Goal: Information Seeking & Learning: Learn about a topic

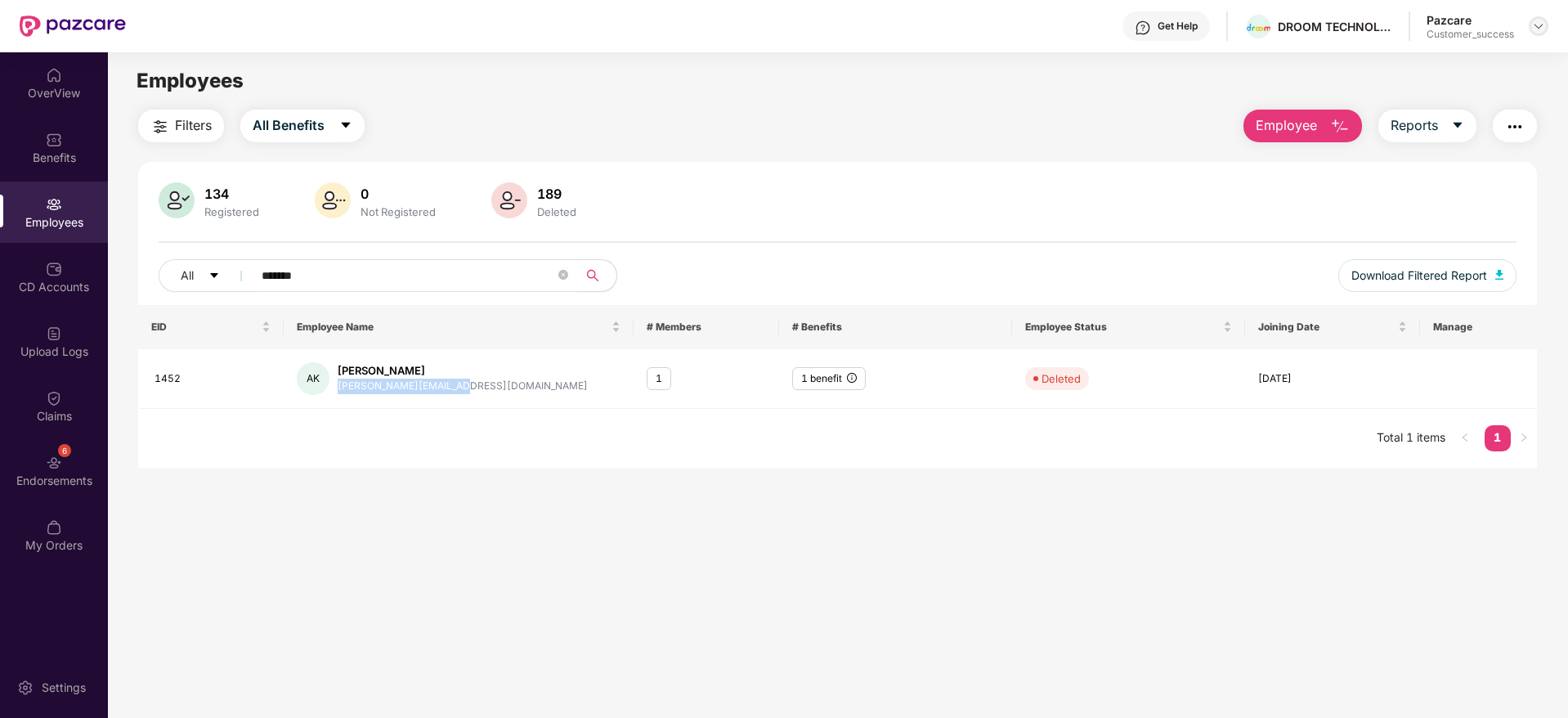
click at [1542, 30] on img at bounding box center [1539, 26] width 13 height 13
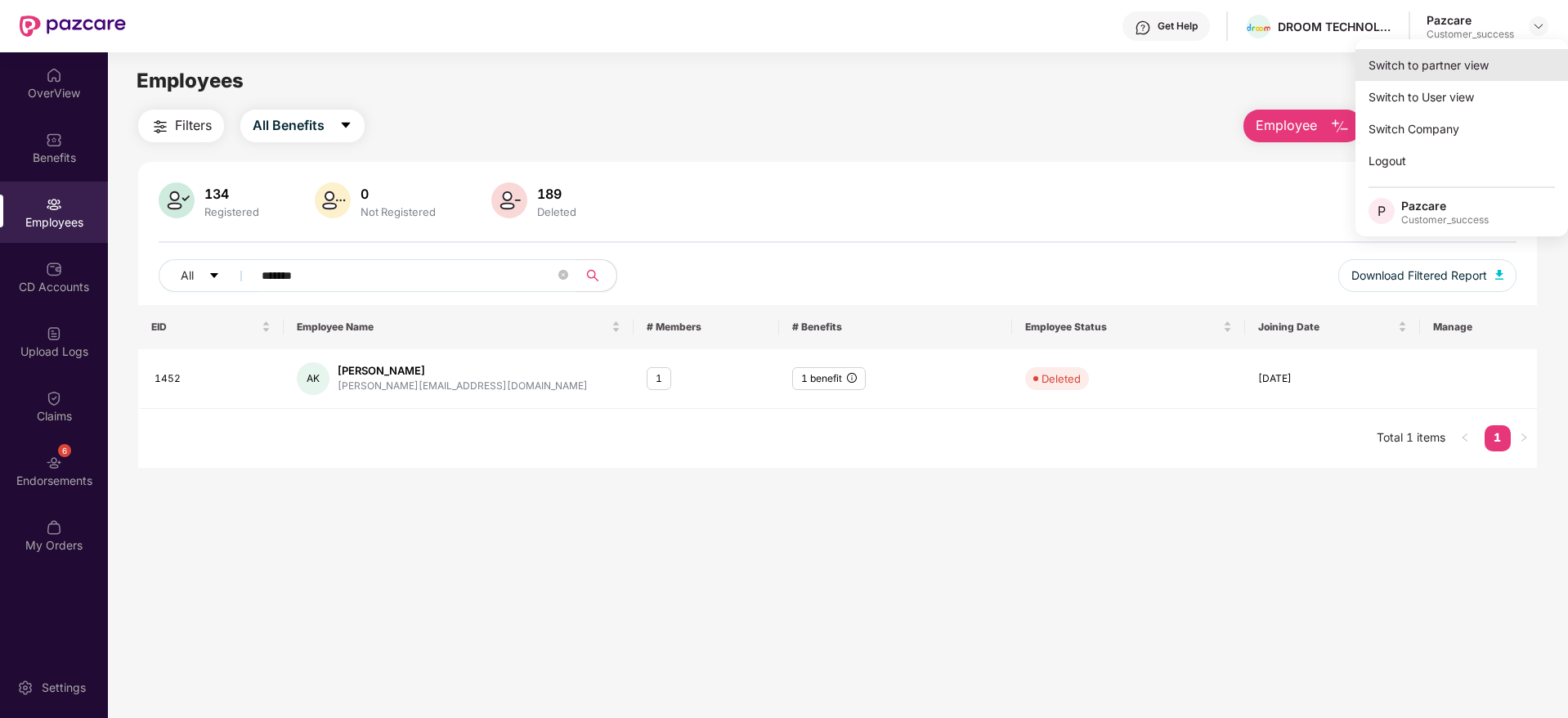
click at [1444, 63] on div "Switch to partner view" at bounding box center [1462, 65] width 213 height 32
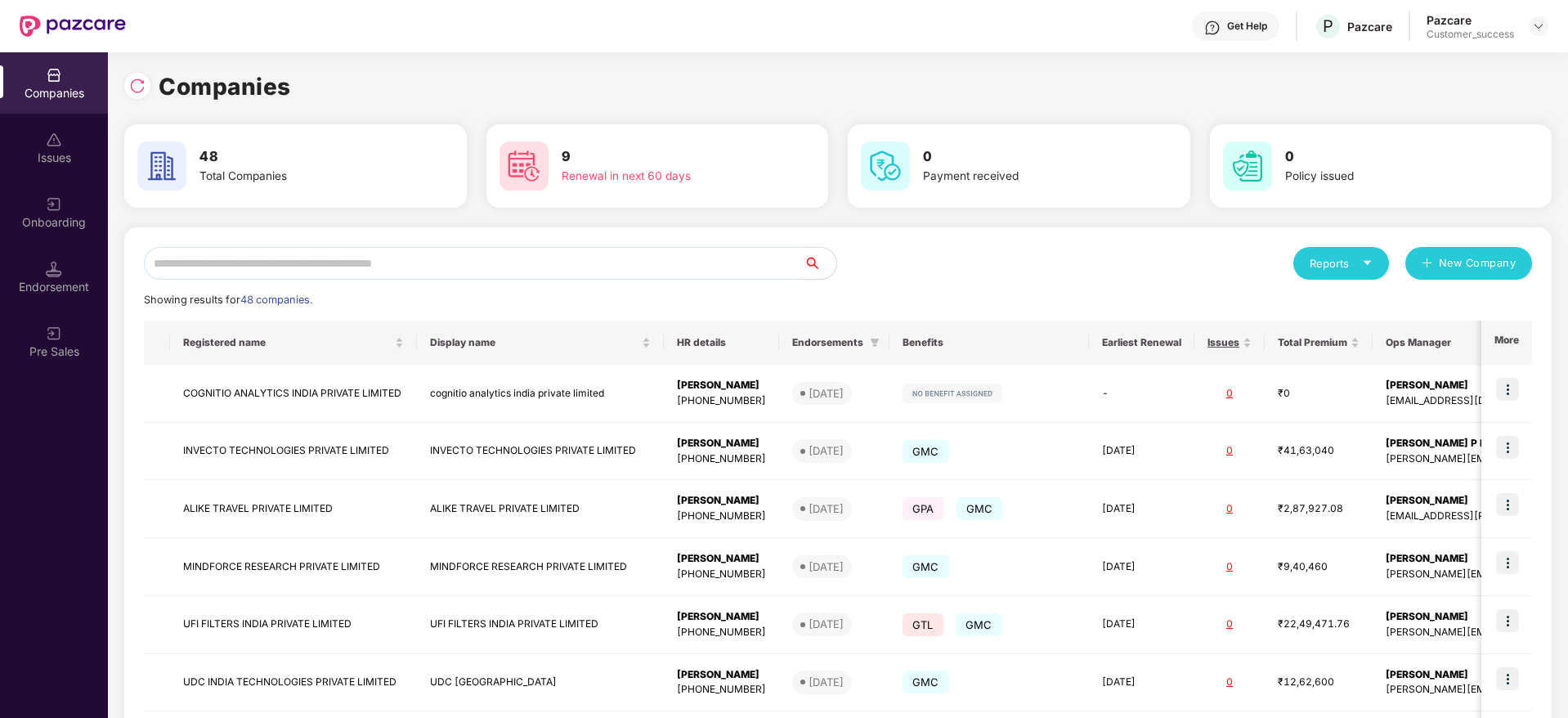
click at [492, 271] on input "text" at bounding box center [474, 263] width 660 height 33
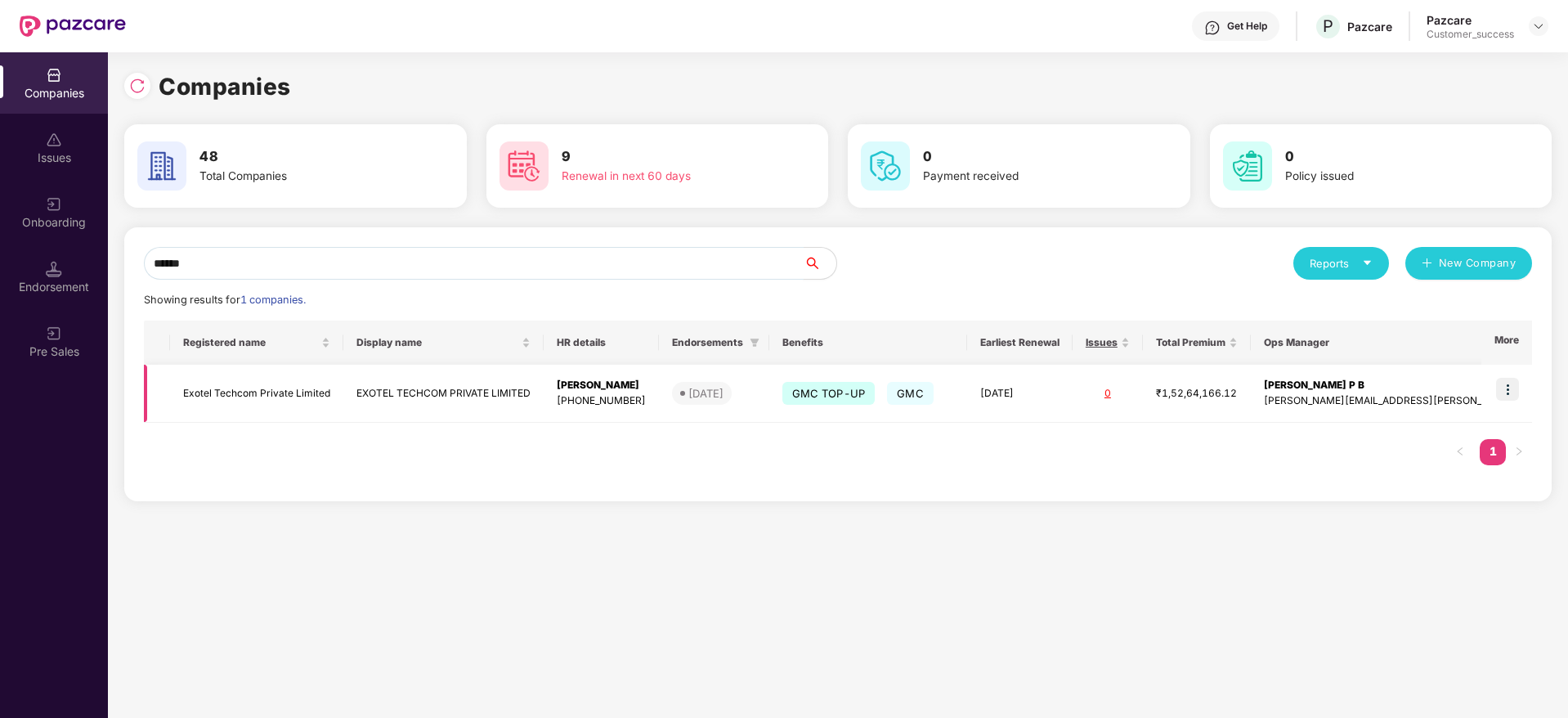
type input "******"
click at [1511, 383] on img at bounding box center [1508, 389] width 23 height 23
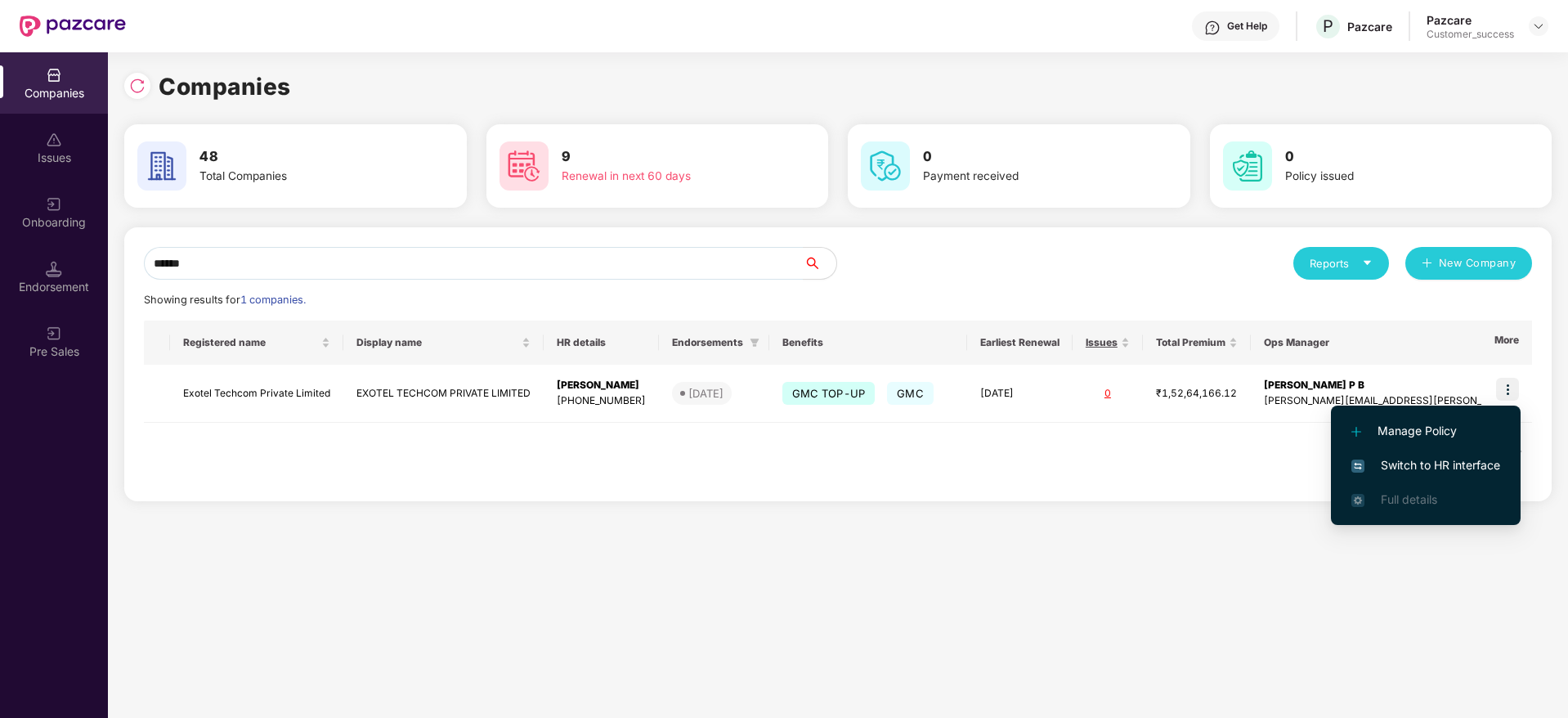
click at [1407, 466] on span "Switch to HR interface" at bounding box center [1426, 465] width 149 height 18
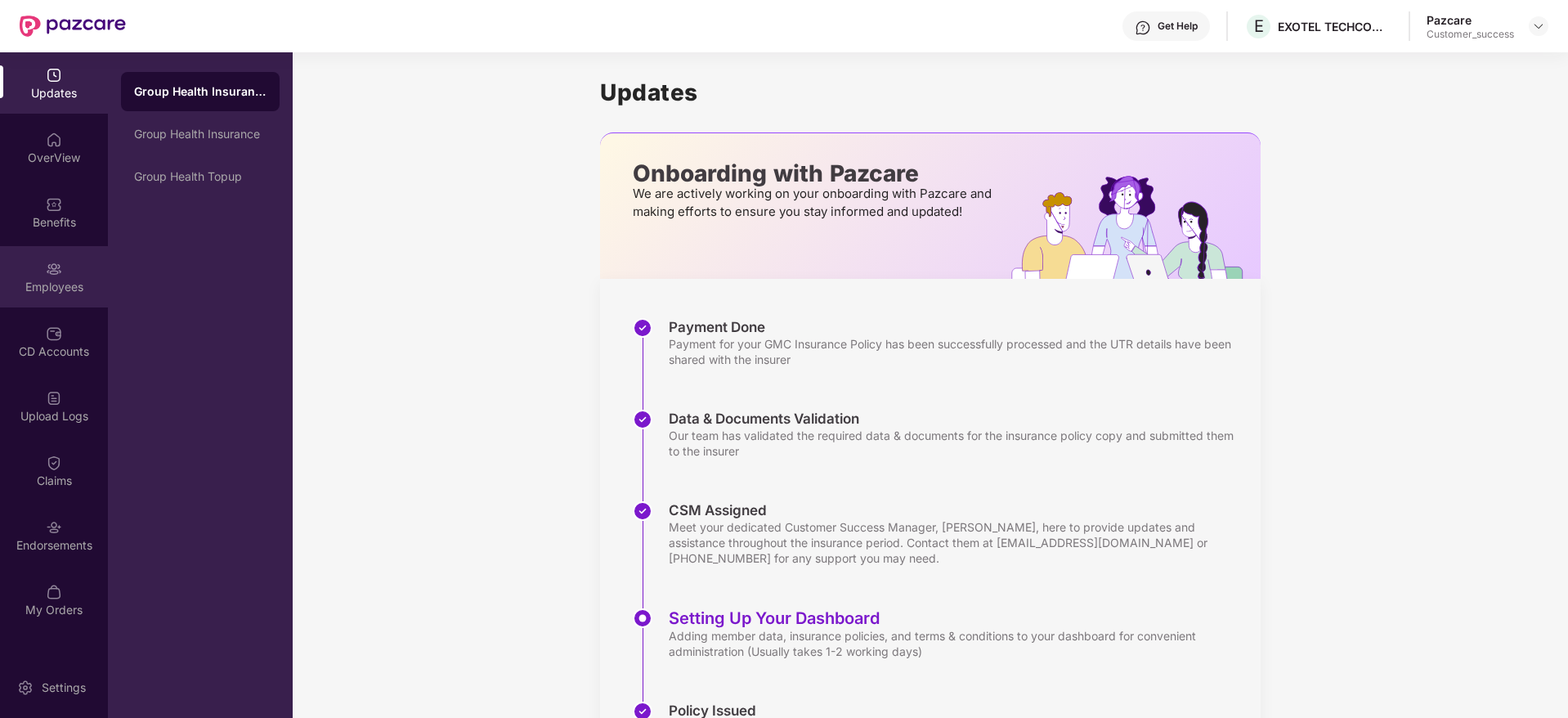
click at [53, 272] on img at bounding box center [54, 269] width 16 height 16
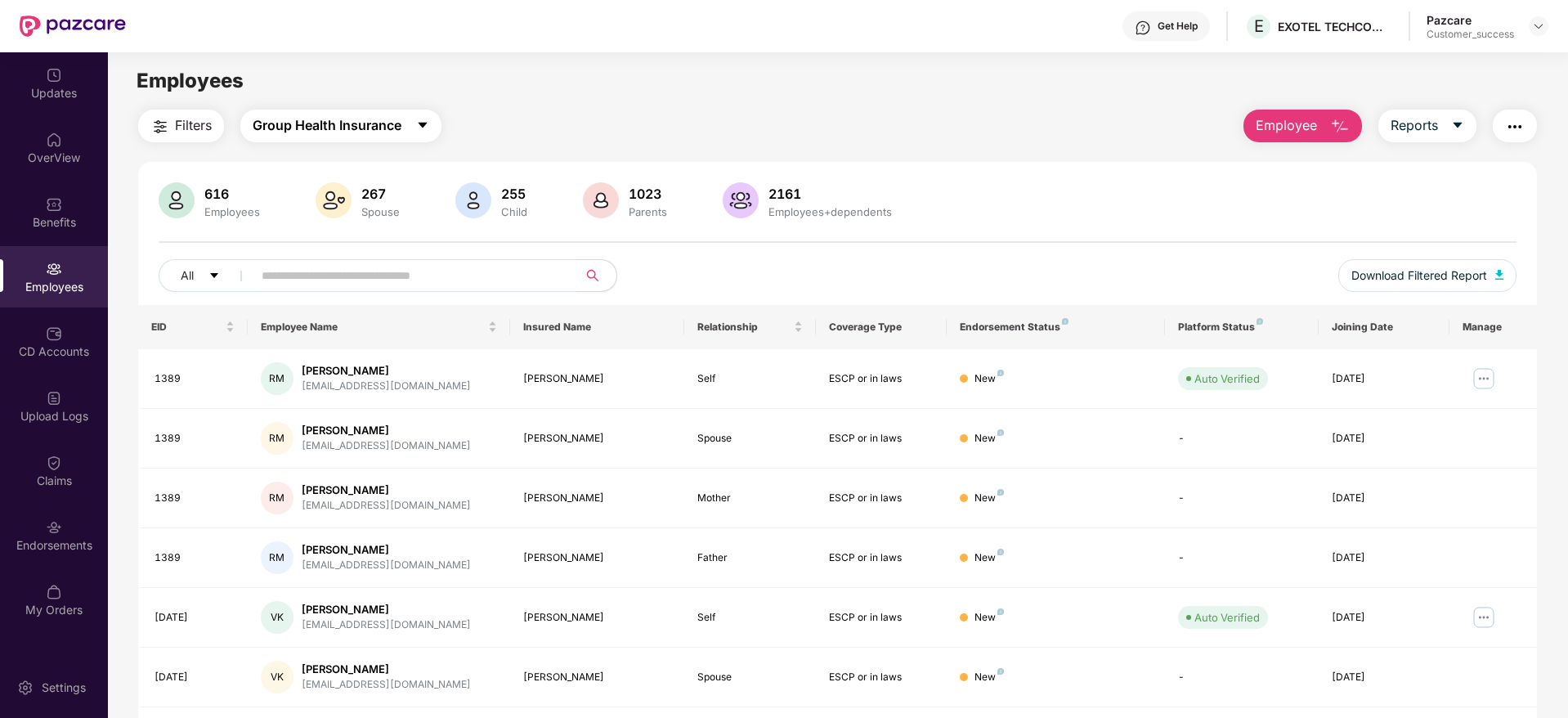
click at [366, 118] on span "Group Health Insurance" at bounding box center [327, 125] width 149 height 21
click at [728, 264] on div "All" at bounding box center [555, 275] width 792 height 33
click at [381, 131] on span "Group Health Insurance" at bounding box center [327, 125] width 149 height 21
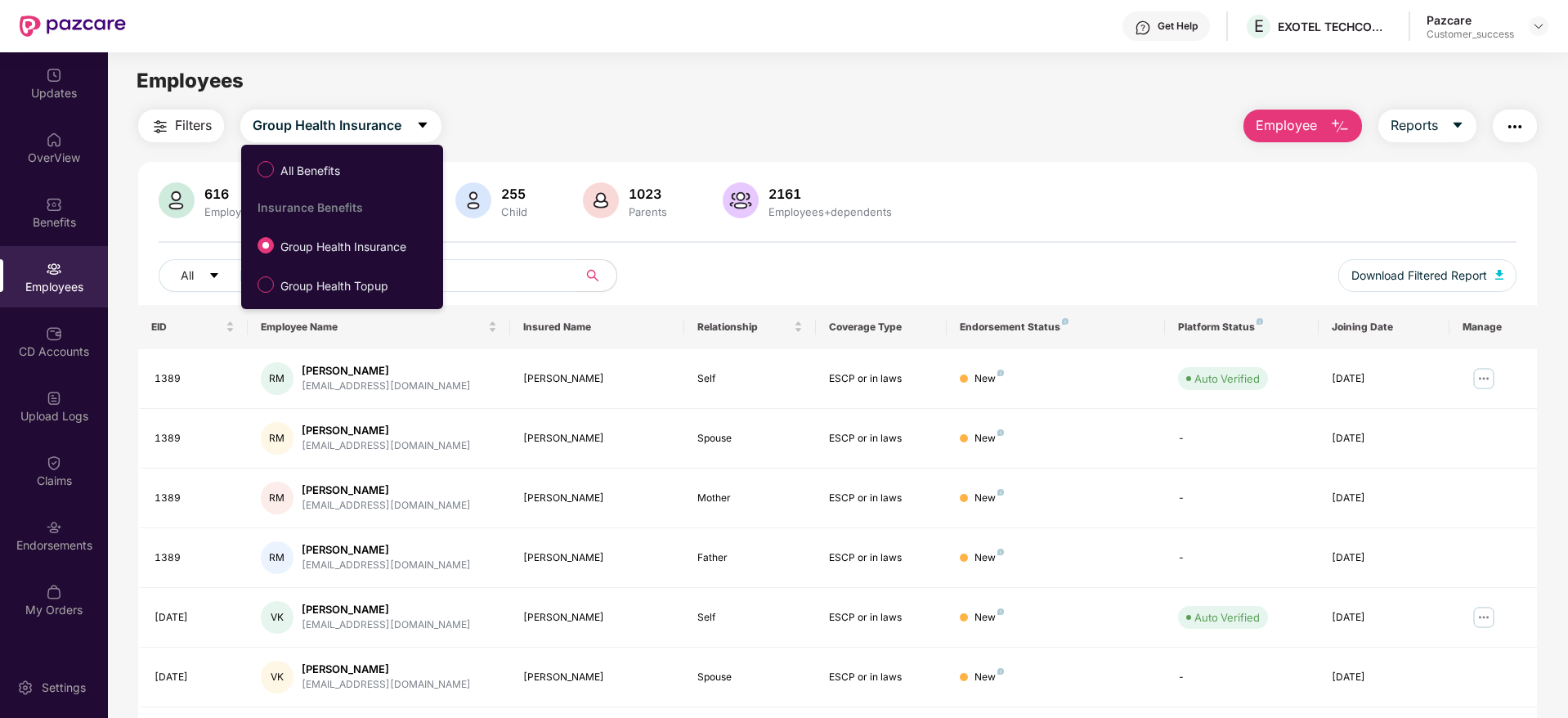
click at [565, 293] on div "All Download Filtered Report" at bounding box center [838, 281] width 1358 height 46
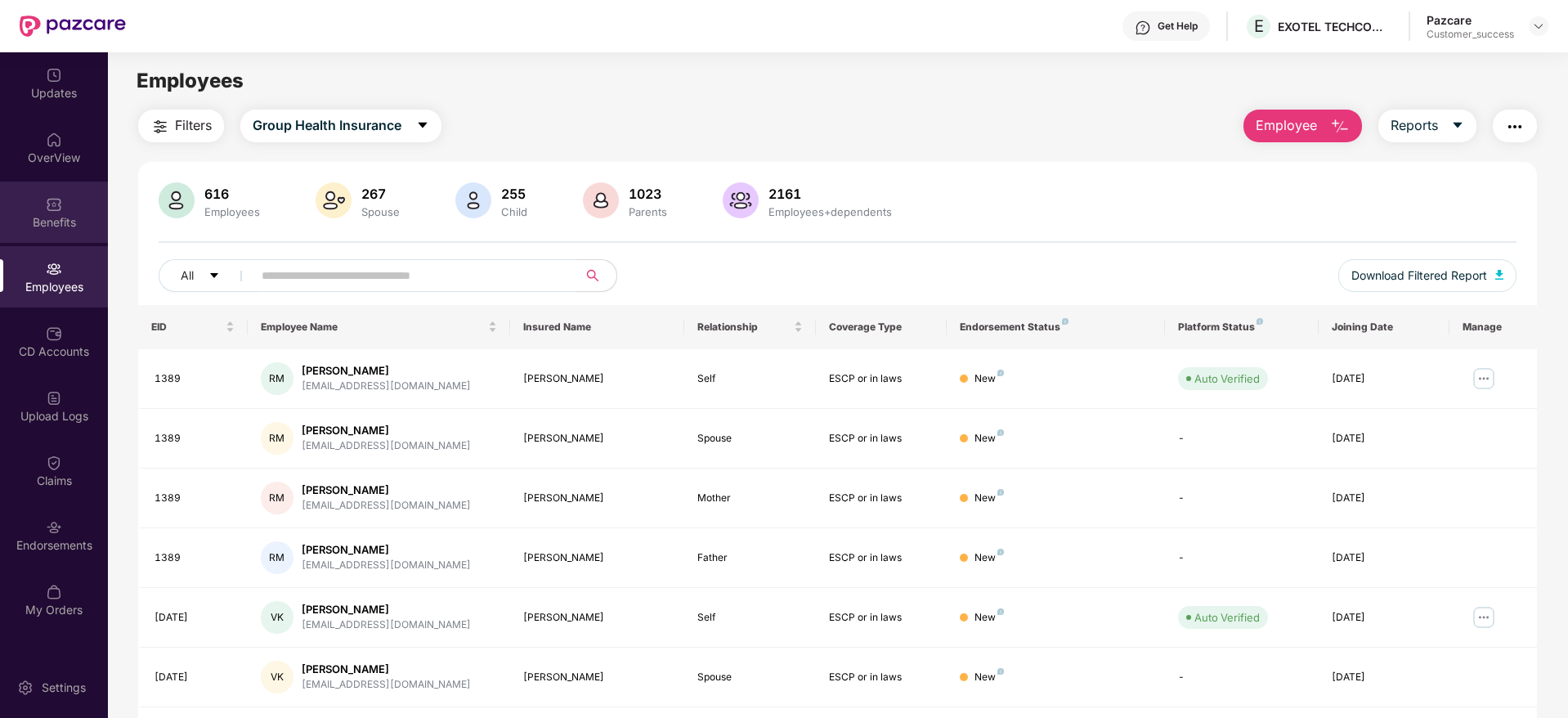
click at [43, 232] on div "Benefits" at bounding box center [54, 212] width 108 height 62
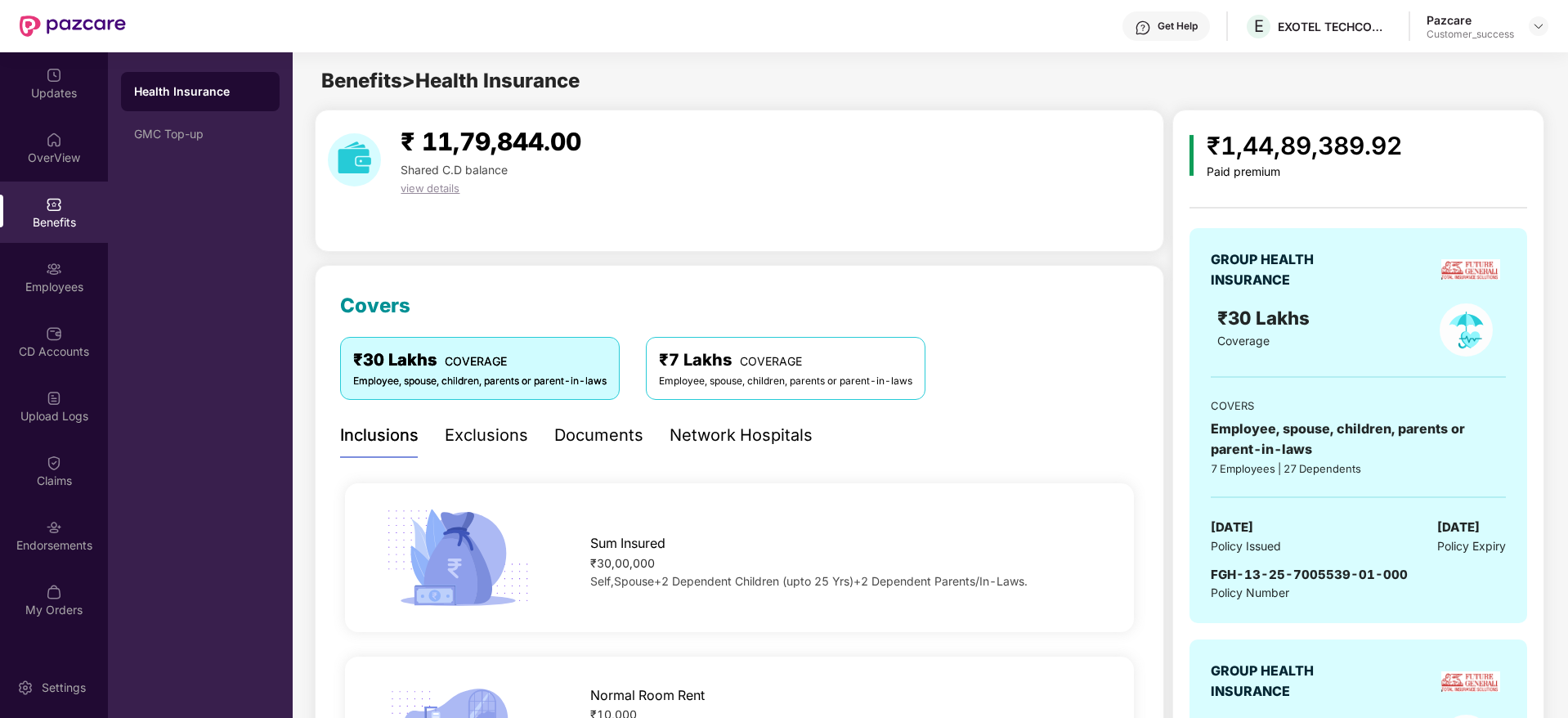
click at [534, 361] on div "₹30 Lakhs COVERAGE" at bounding box center [480, 360] width 254 height 25
click at [851, 250] on div "₹ 11,79,844.00 Shared C.D balance view details" at bounding box center [739, 180] width 850 height 142
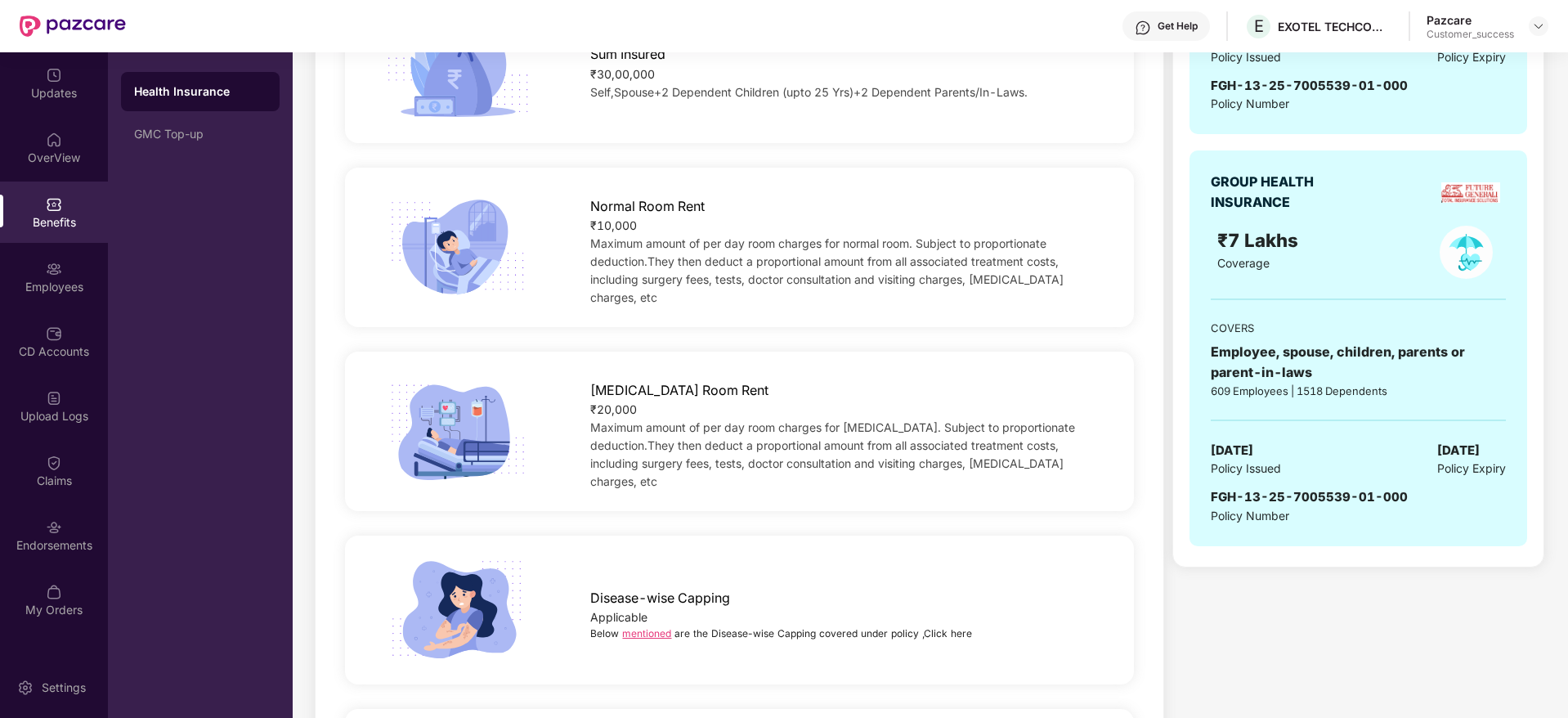
scroll to position [490, 0]
click at [648, 625] on link "mentioned" at bounding box center [647, 631] width 49 height 13
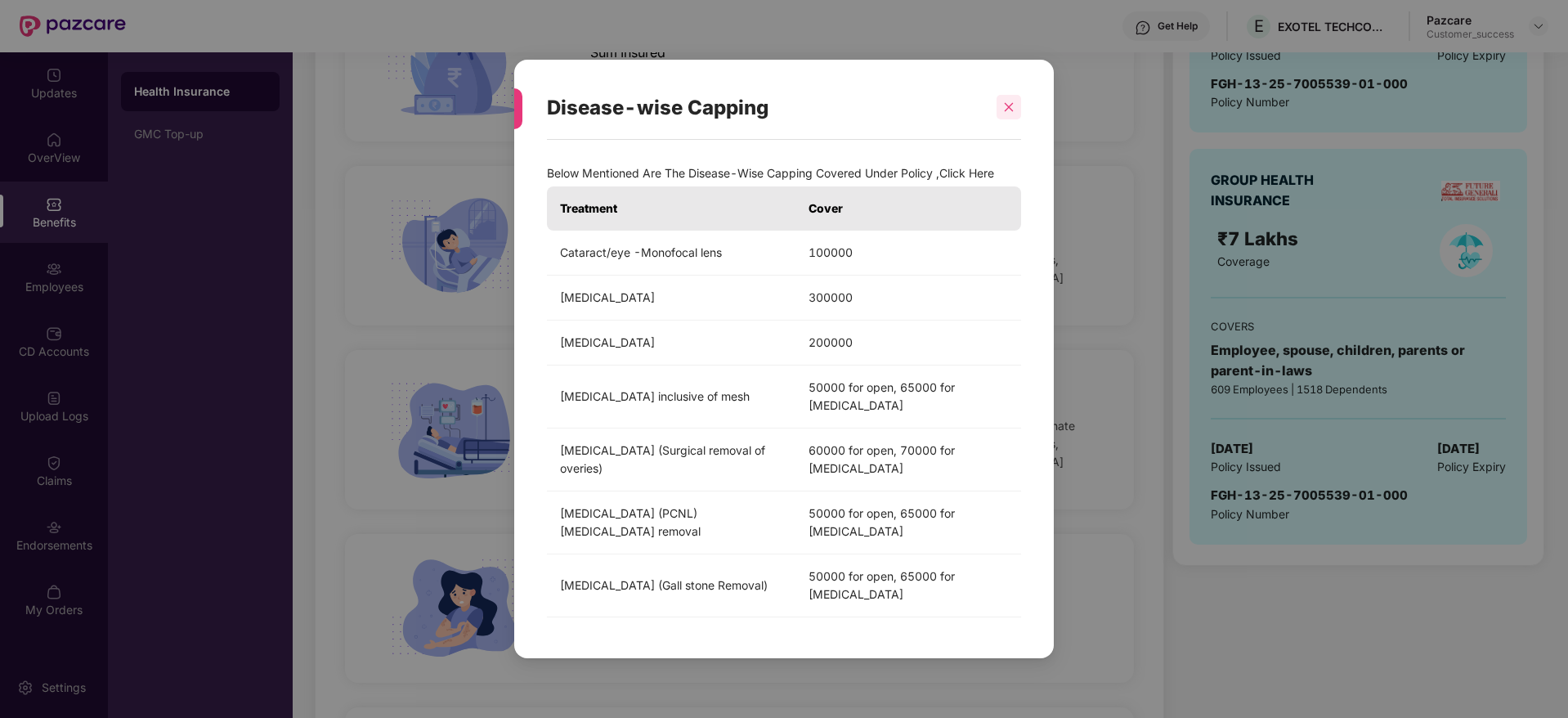
click at [1014, 113] on div at bounding box center [1009, 106] width 24 height 24
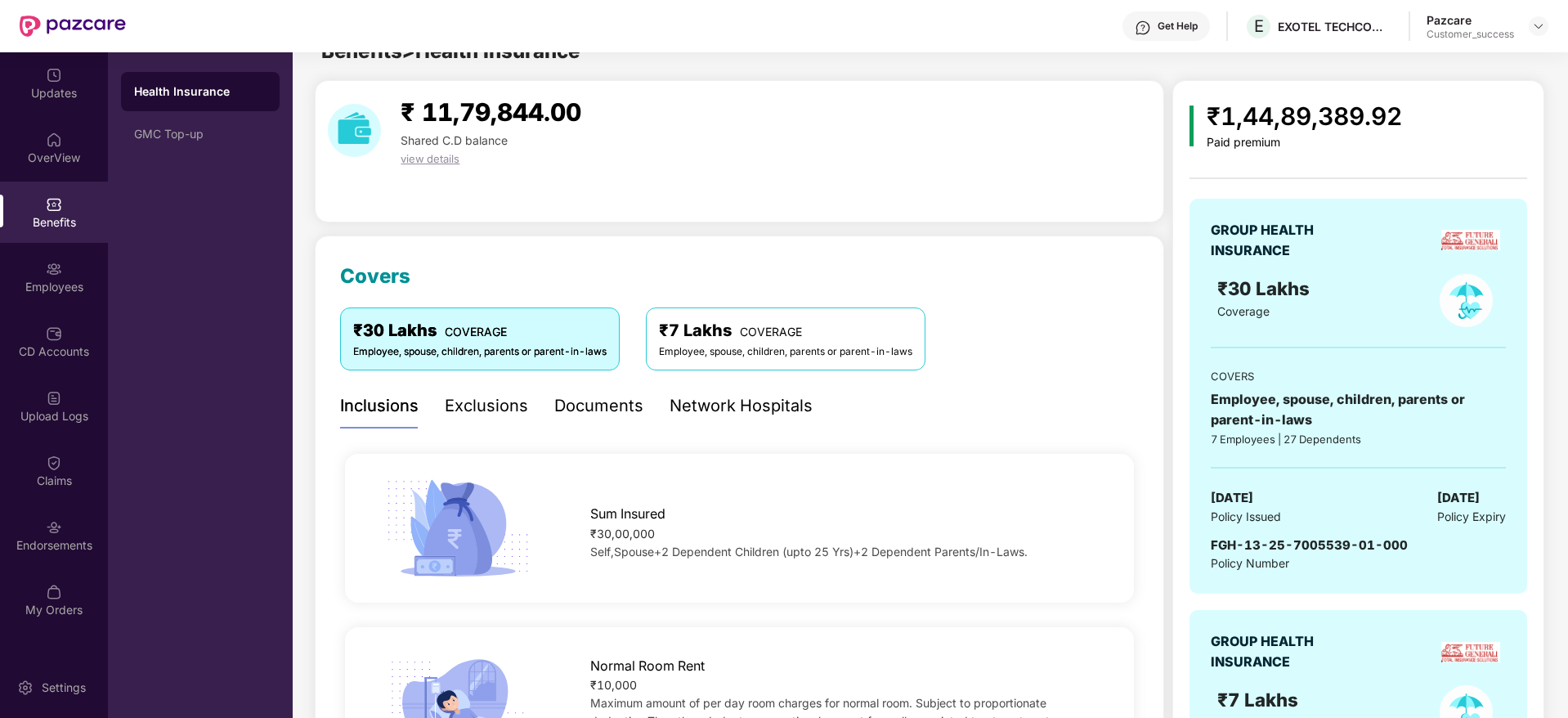
scroll to position [0, 0]
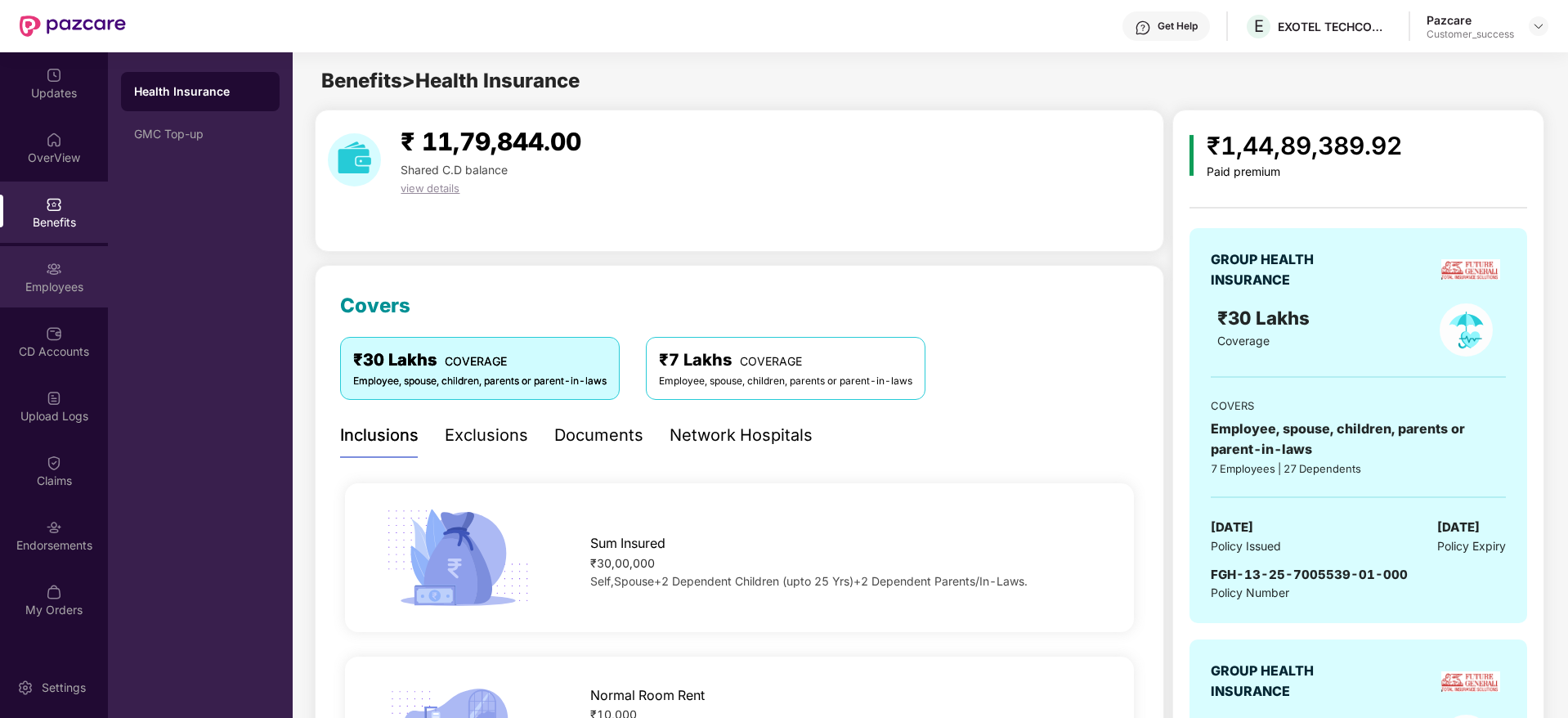
click at [57, 293] on div "Employees" at bounding box center [54, 287] width 108 height 16
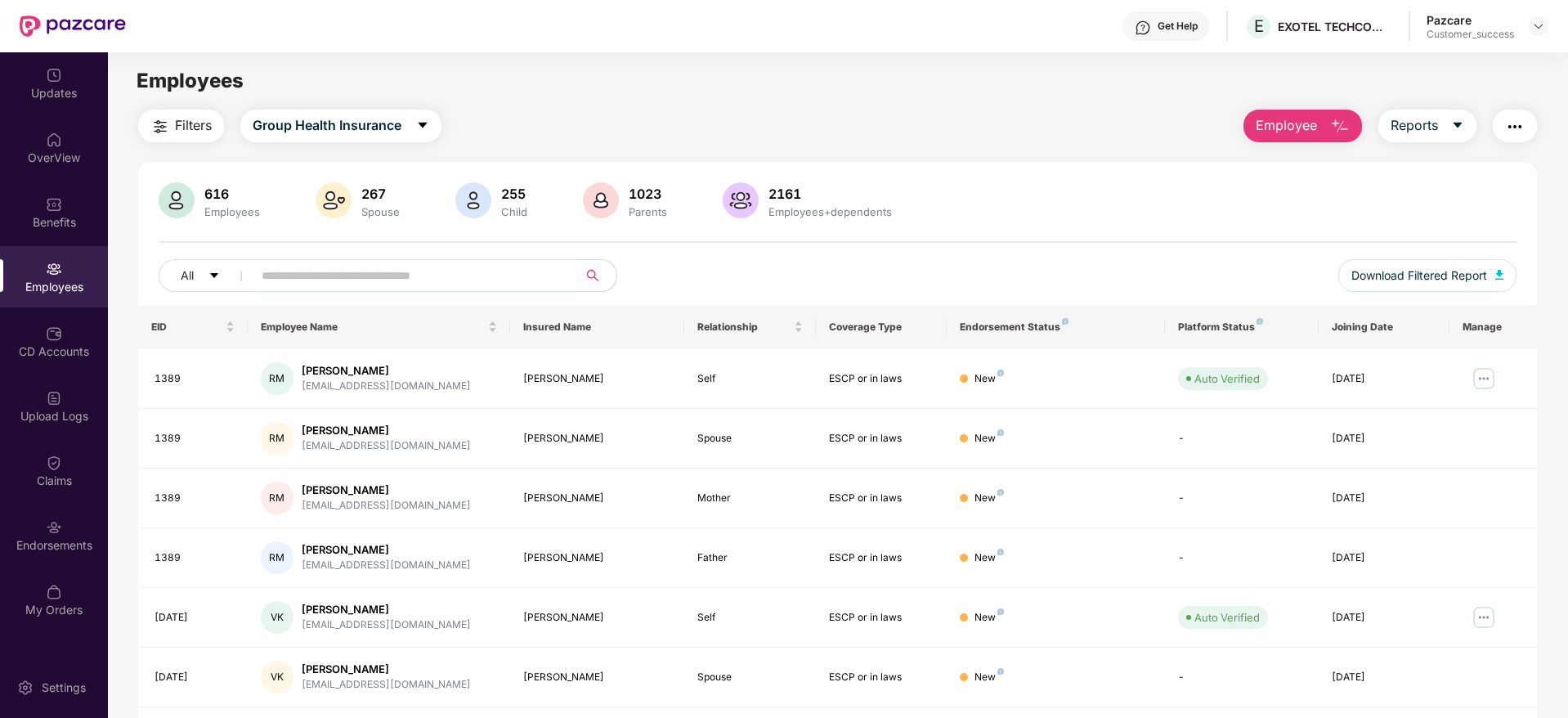
click at [332, 270] on input "text" at bounding box center [408, 275] width 294 height 24
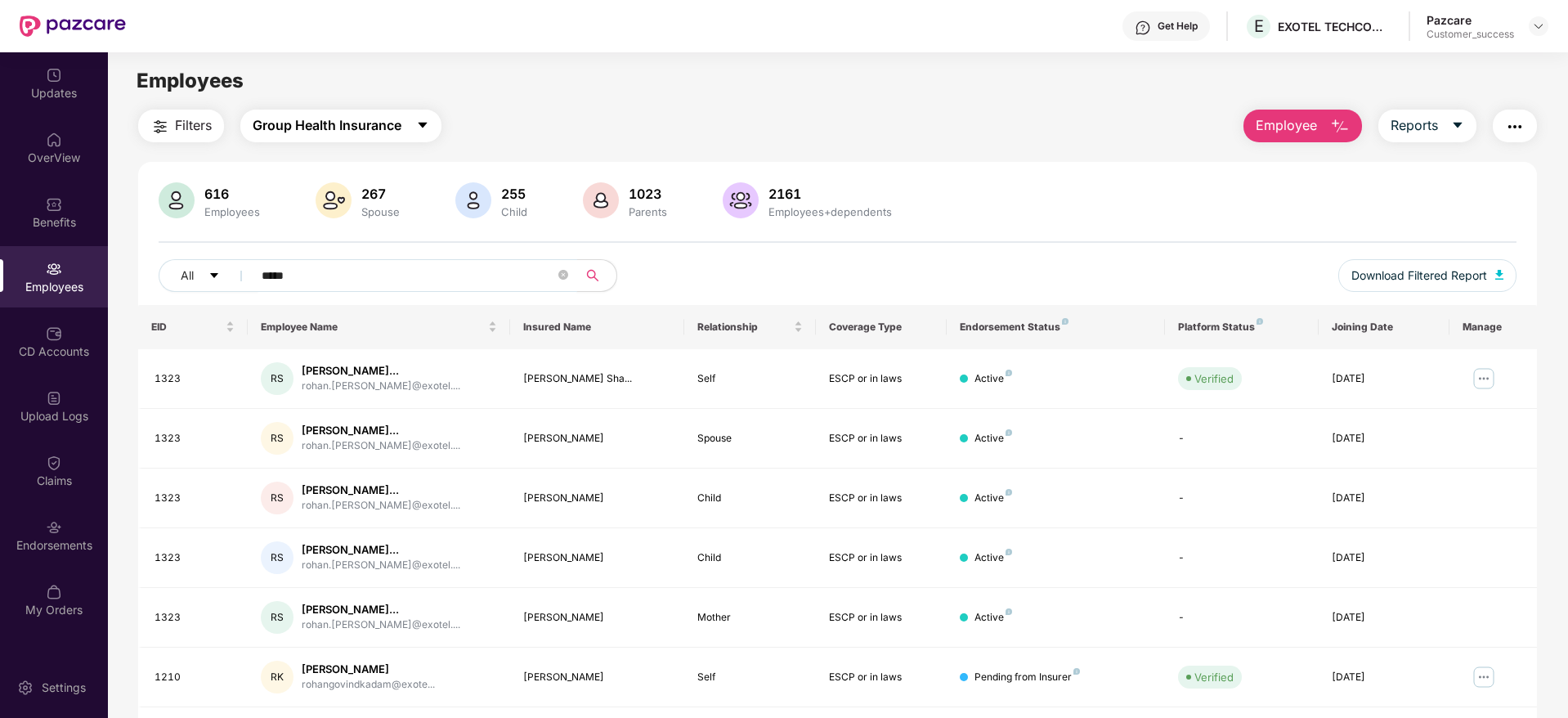
type input "*****"
click at [407, 129] on button "Group Health Insurance" at bounding box center [340, 126] width 201 height 33
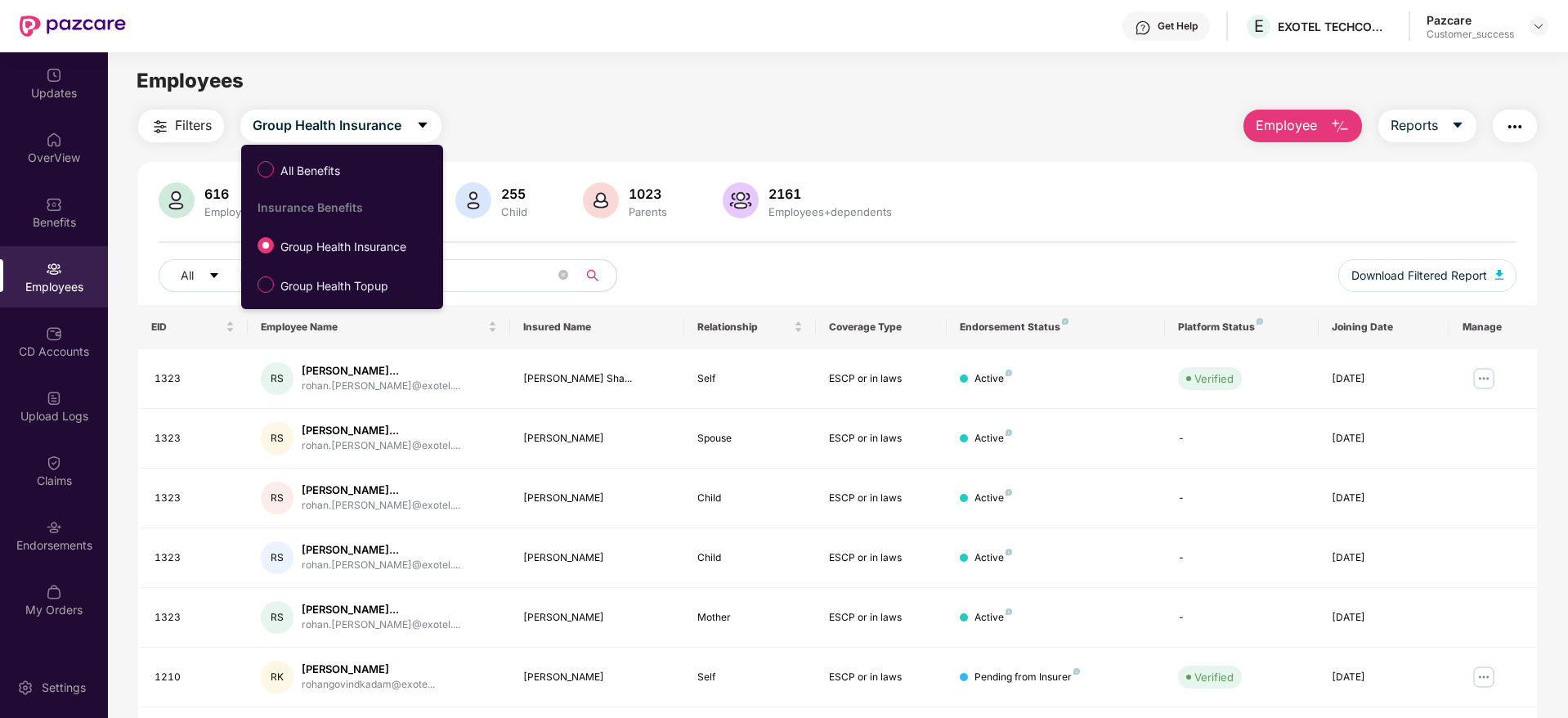
click at [487, 89] on div "Employees" at bounding box center [838, 80] width 1460 height 31
